Goal: Entertainment & Leisure: Consume media (video, audio)

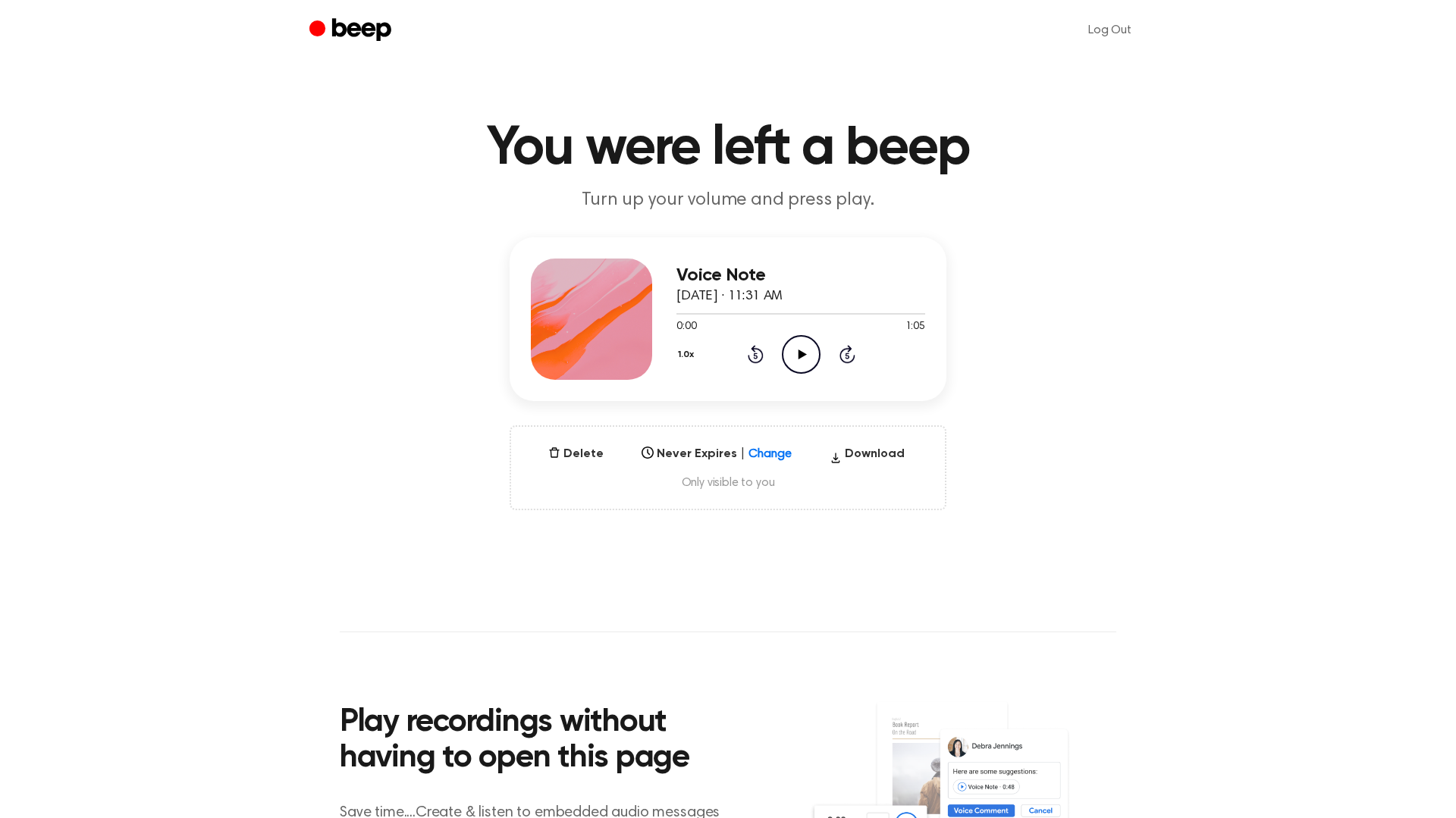
click at [806, 346] on icon "Play Audio" at bounding box center [801, 354] width 39 height 39
click at [794, 353] on icon "Pause Audio" at bounding box center [801, 354] width 39 height 39
click at [806, 356] on icon "Play Audio" at bounding box center [801, 354] width 39 height 39
click at [786, 343] on circle at bounding box center [800, 354] width 37 height 37
